Goal: Find specific page/section: Find specific page/section

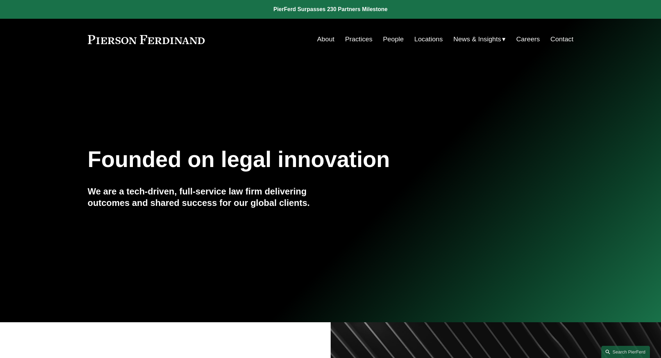
click at [327, 38] on link "Locations" at bounding box center [428, 39] width 28 height 13
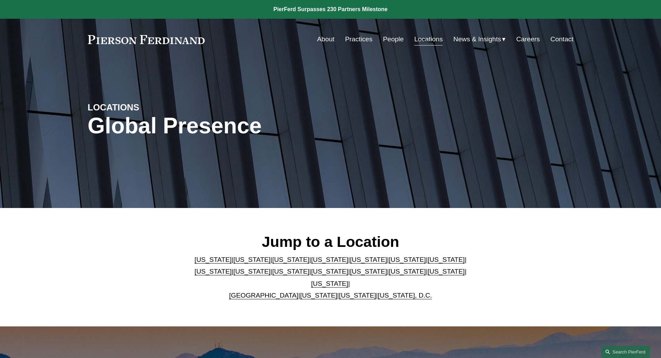
click at [413, 266] on p "[US_STATE] | [US_STATE] | [US_STATE] | [US_STATE] | [US_STATE] | [US_STATE] | […" at bounding box center [331, 278] width 284 height 48
click at [428, 262] on link "[US_STATE]" at bounding box center [446, 259] width 37 height 7
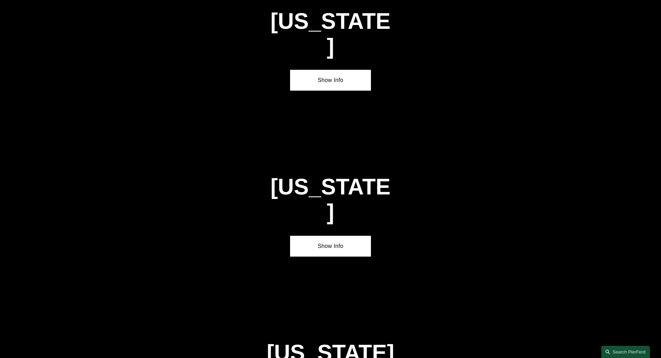
scroll to position [1204, 0]
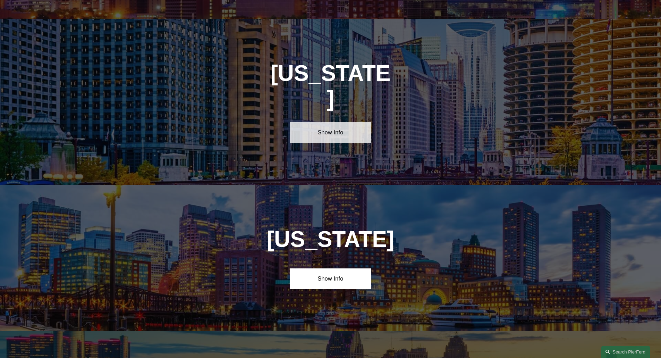
click at [339, 122] on link "Show Info" at bounding box center [330, 132] width 81 height 21
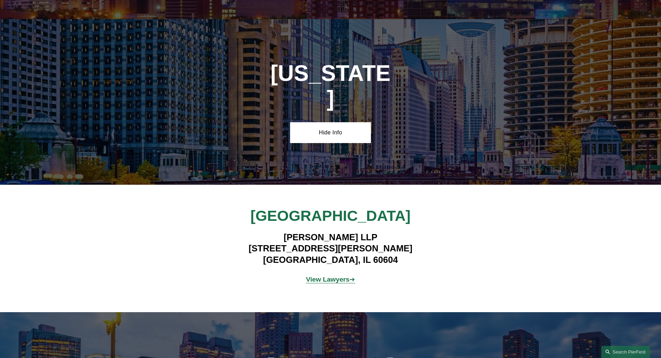
click at [337, 276] on strong "View Lawyers" at bounding box center [328, 279] width 44 height 7
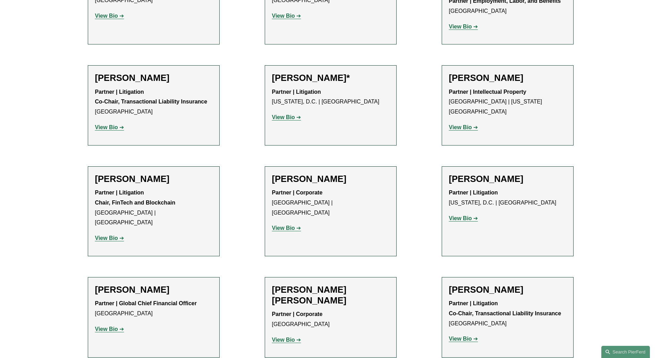
scroll to position [382, 0]
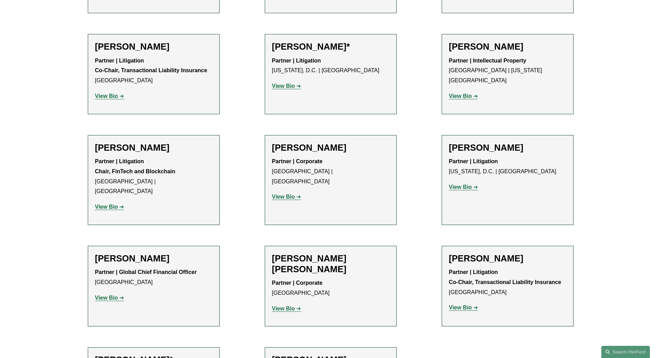
click at [467, 184] on strong "View Bio" at bounding box center [460, 187] width 23 height 6
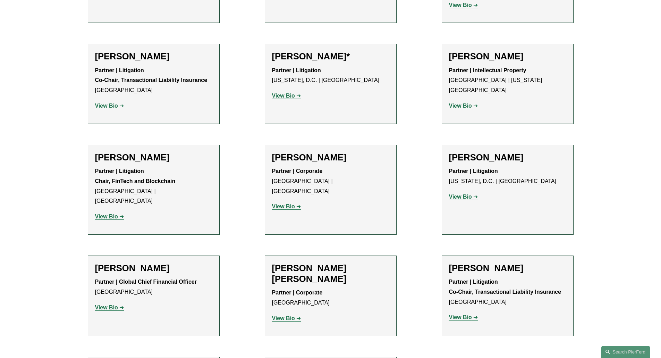
scroll to position [243, 0]
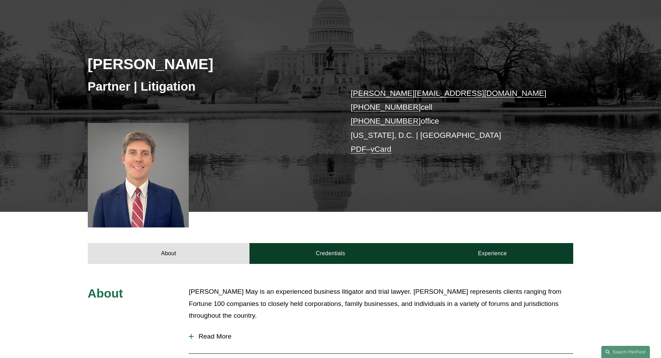
scroll to position [174, 0]
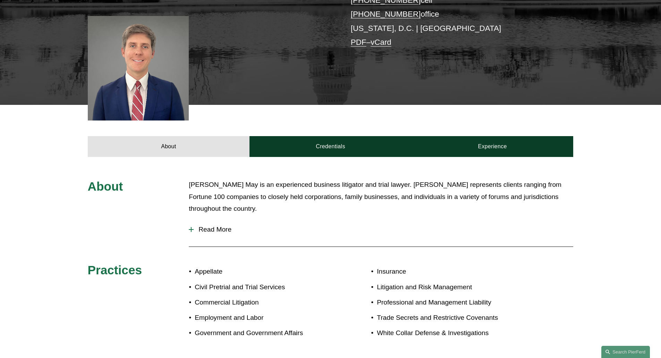
click at [217, 229] on span "Read More" at bounding box center [384, 230] width 380 height 8
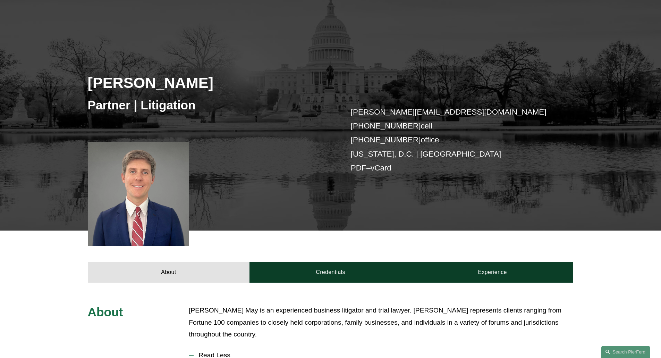
scroll to position [0, 0]
